Goal: Obtain resource: Download file/media

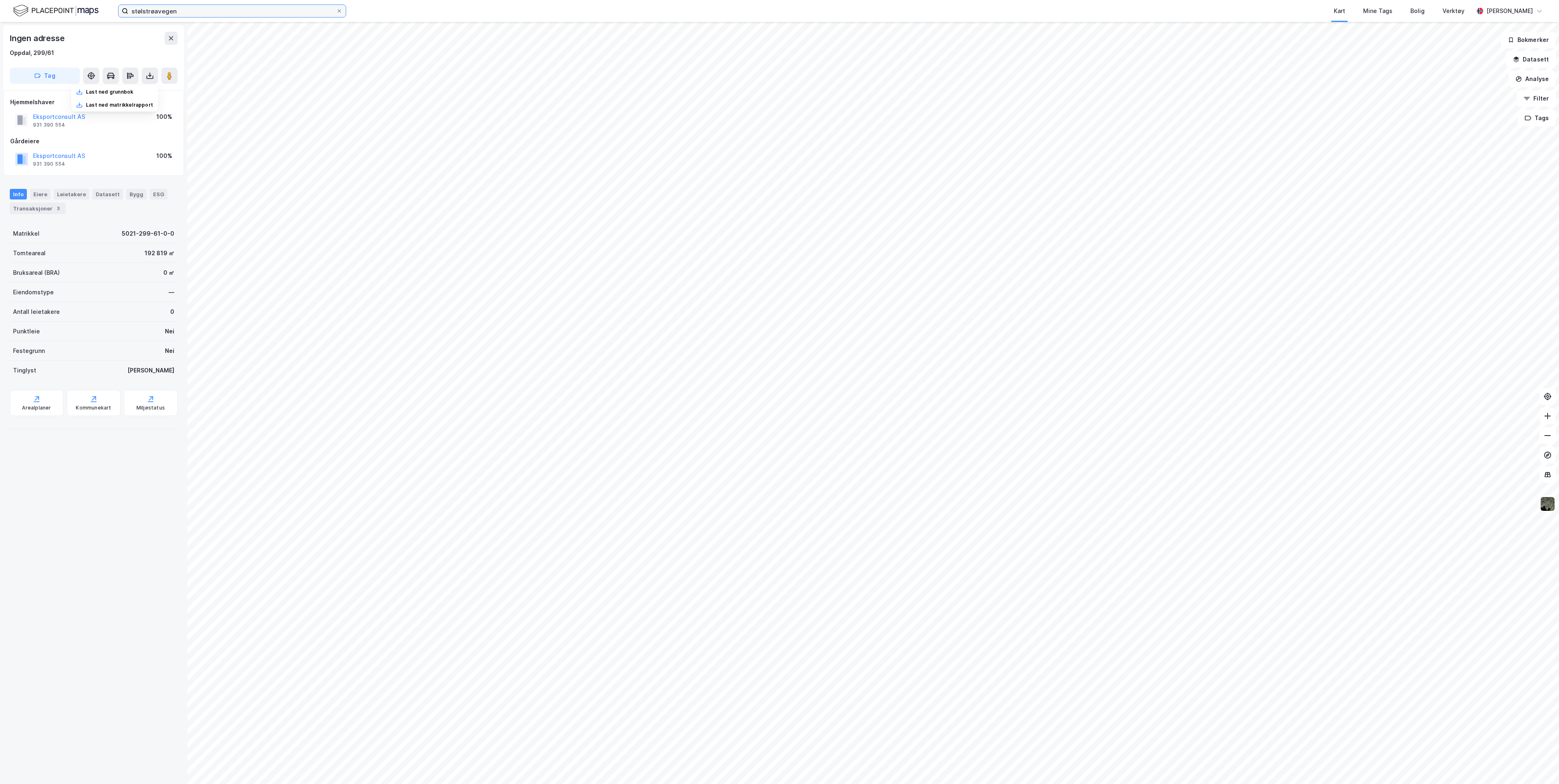
click at [286, 15] on input "stølstrøavegen" at bounding box center [232, 11] width 208 height 12
click at [340, 11] on icon at bounding box center [340, 11] width 5 height 5
click at [336, 11] on input "stølstrøavegen" at bounding box center [232, 11] width 208 height 12
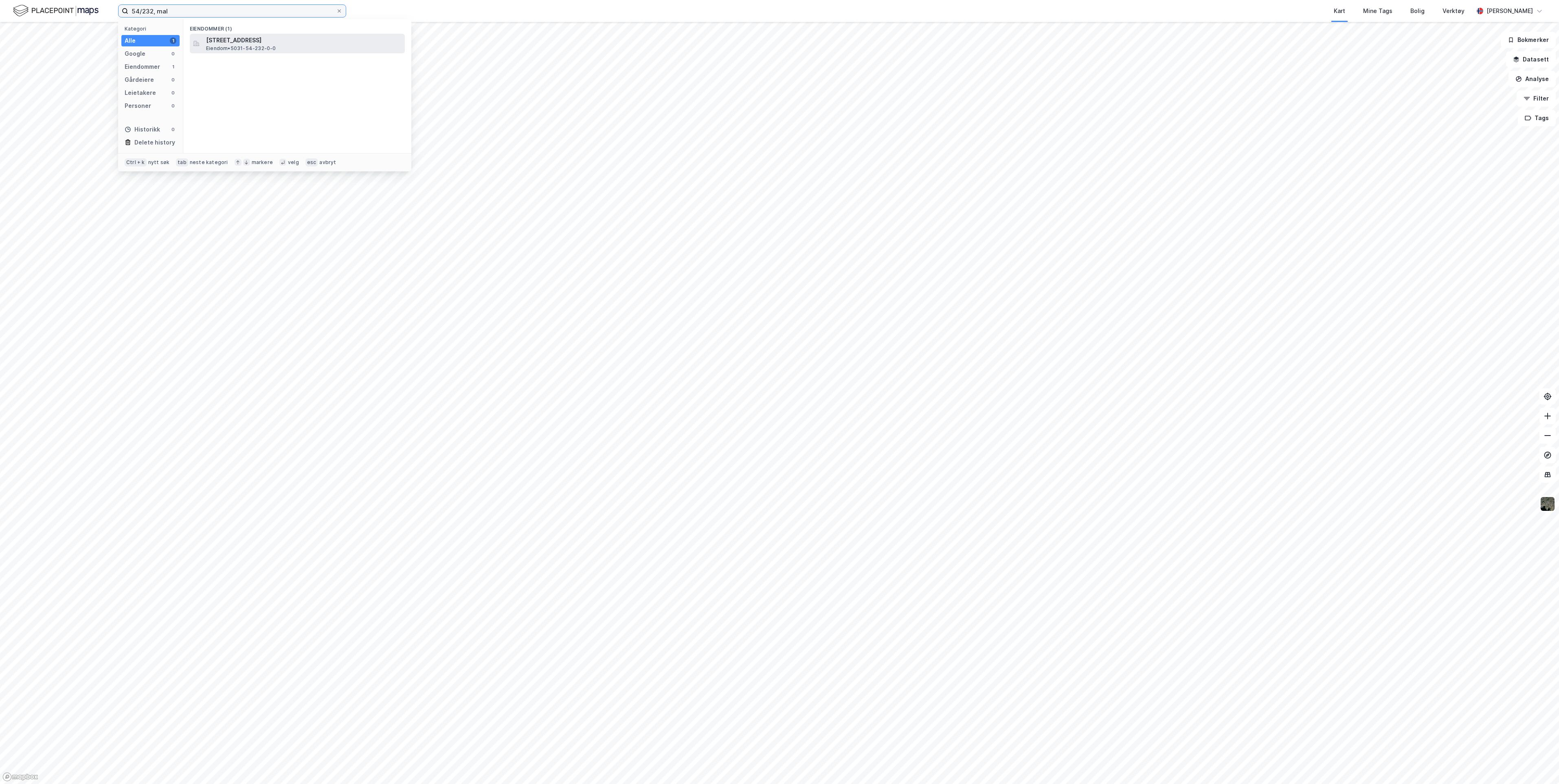
type input "54/232, mal"
click at [285, 41] on span "[STREET_ADDRESS]" at bounding box center [304, 41] width 195 height 10
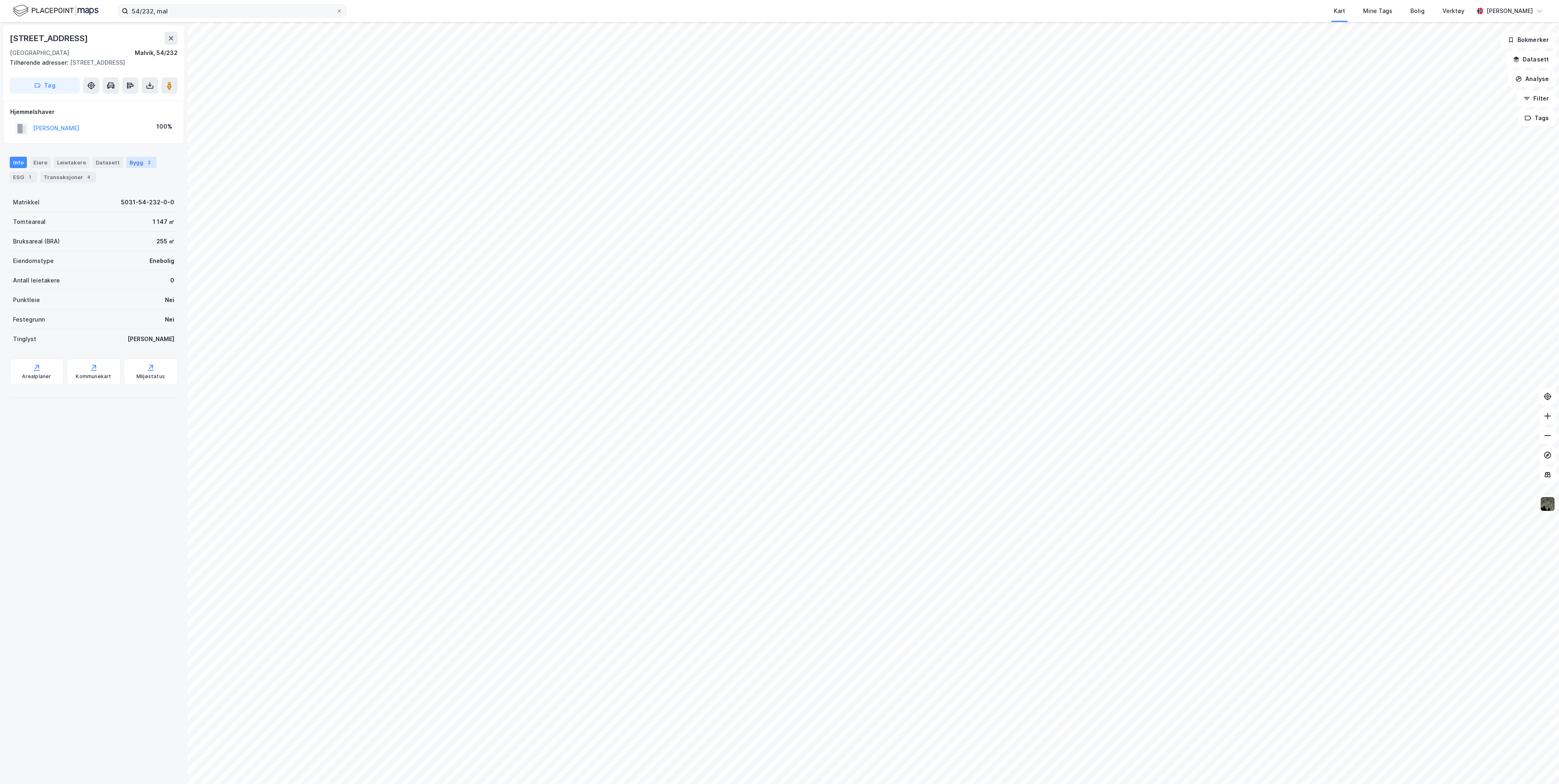
click at [131, 164] on div "Bygg 2" at bounding box center [142, 162] width 30 height 11
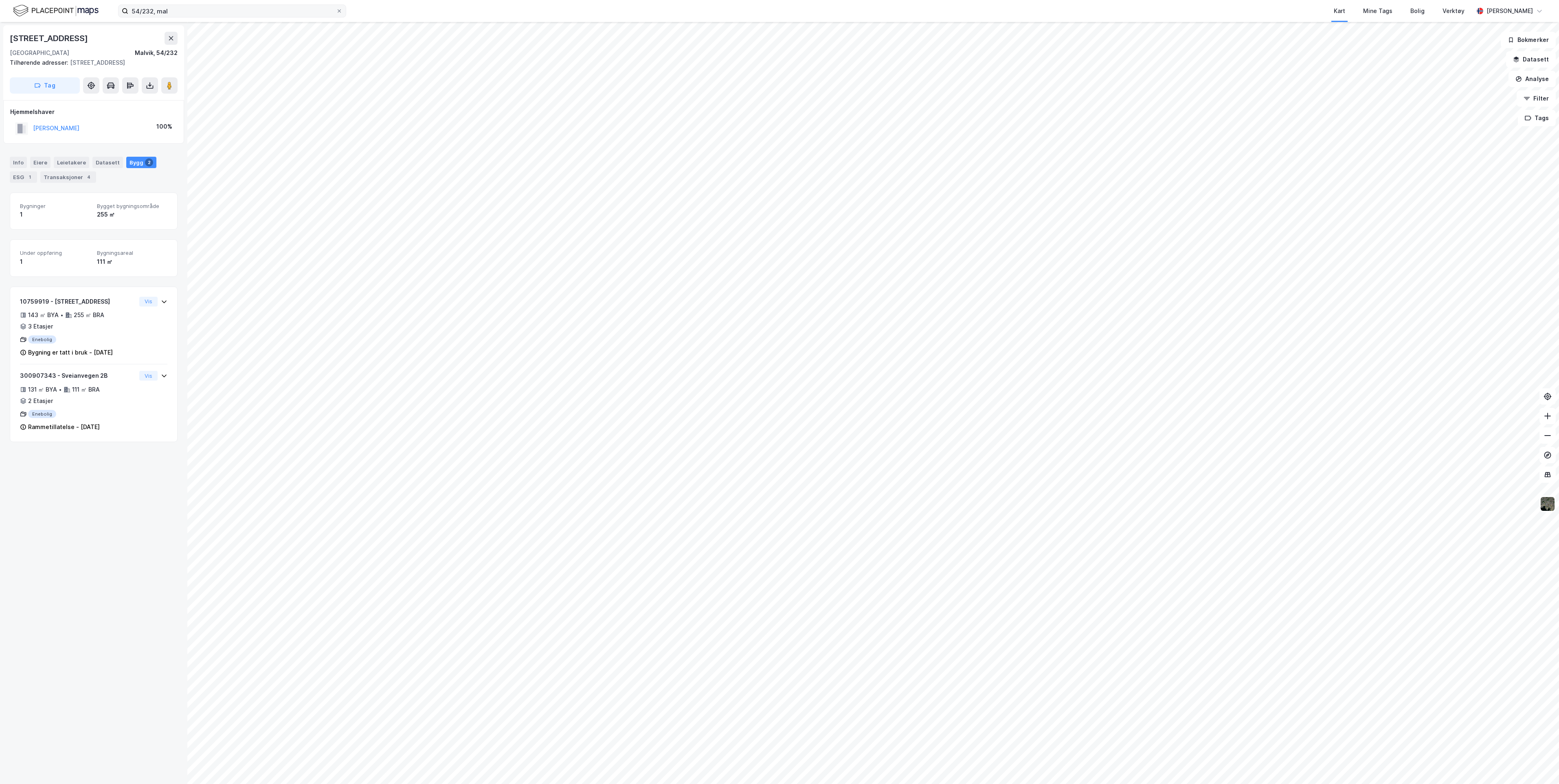
click at [141, 87] on div "Tag" at bounding box center [93, 85] width 168 height 16
click at [149, 87] on icon at bounding box center [149, 85] width 8 height 8
click at [132, 111] on div "Last ned matrikkelrapport" at bounding box center [119, 114] width 67 height 7
